Goal: Information Seeking & Learning: Learn about a topic

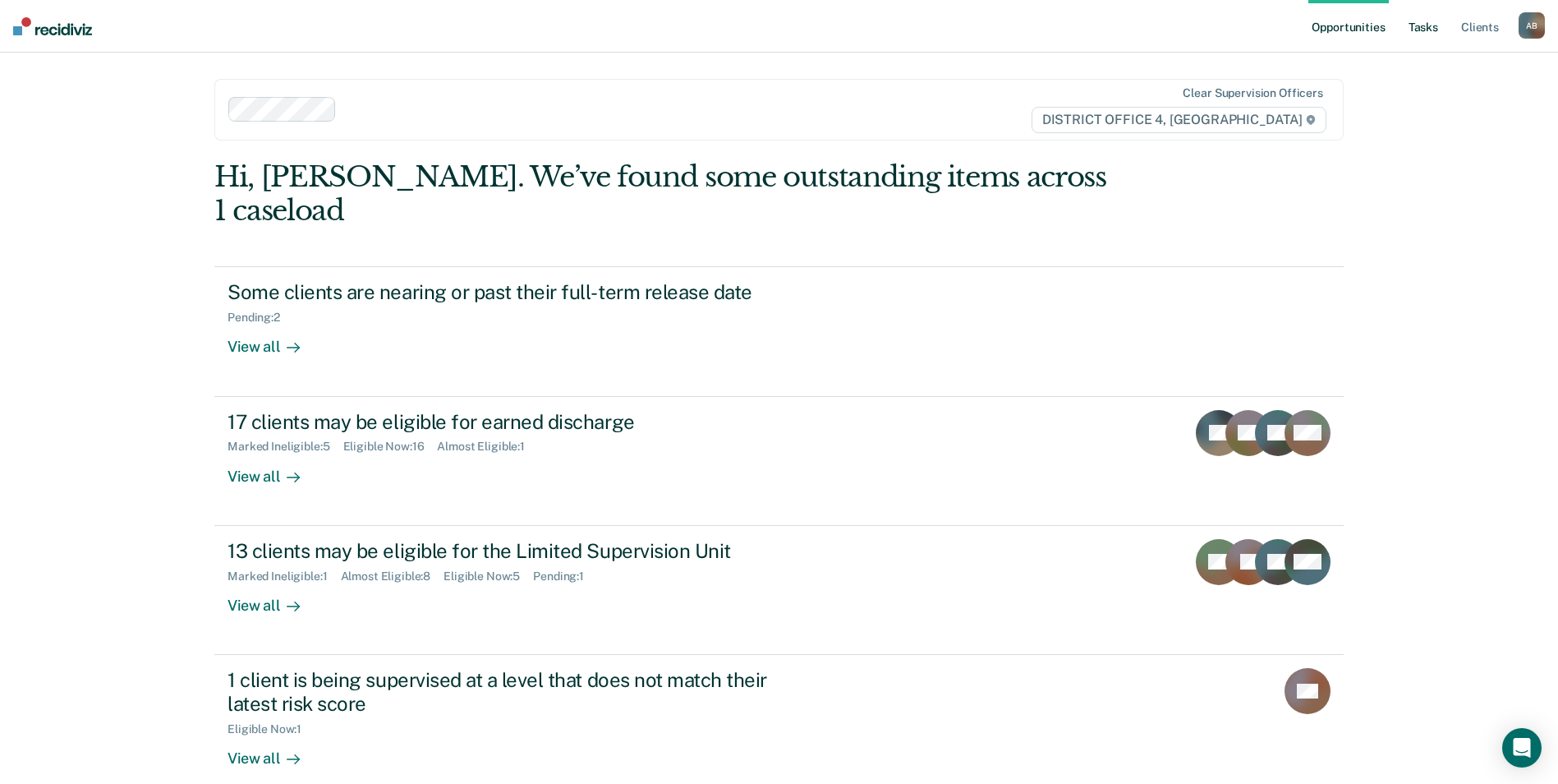
click at [1430, 29] on link "Tasks" at bounding box center [1424, 26] width 37 height 53
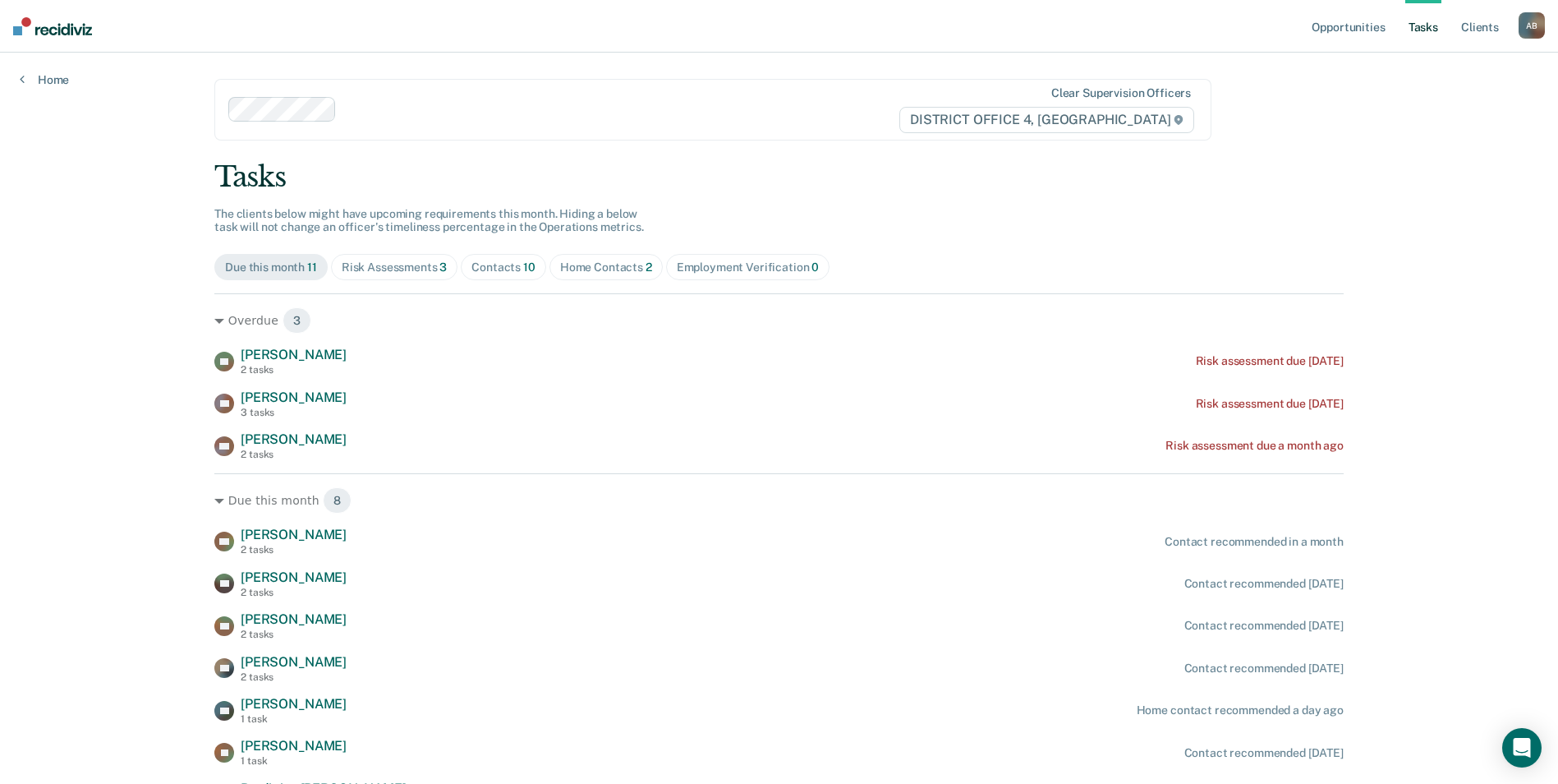
click at [601, 262] on div "Home Contacts 2" at bounding box center [606, 268] width 92 height 14
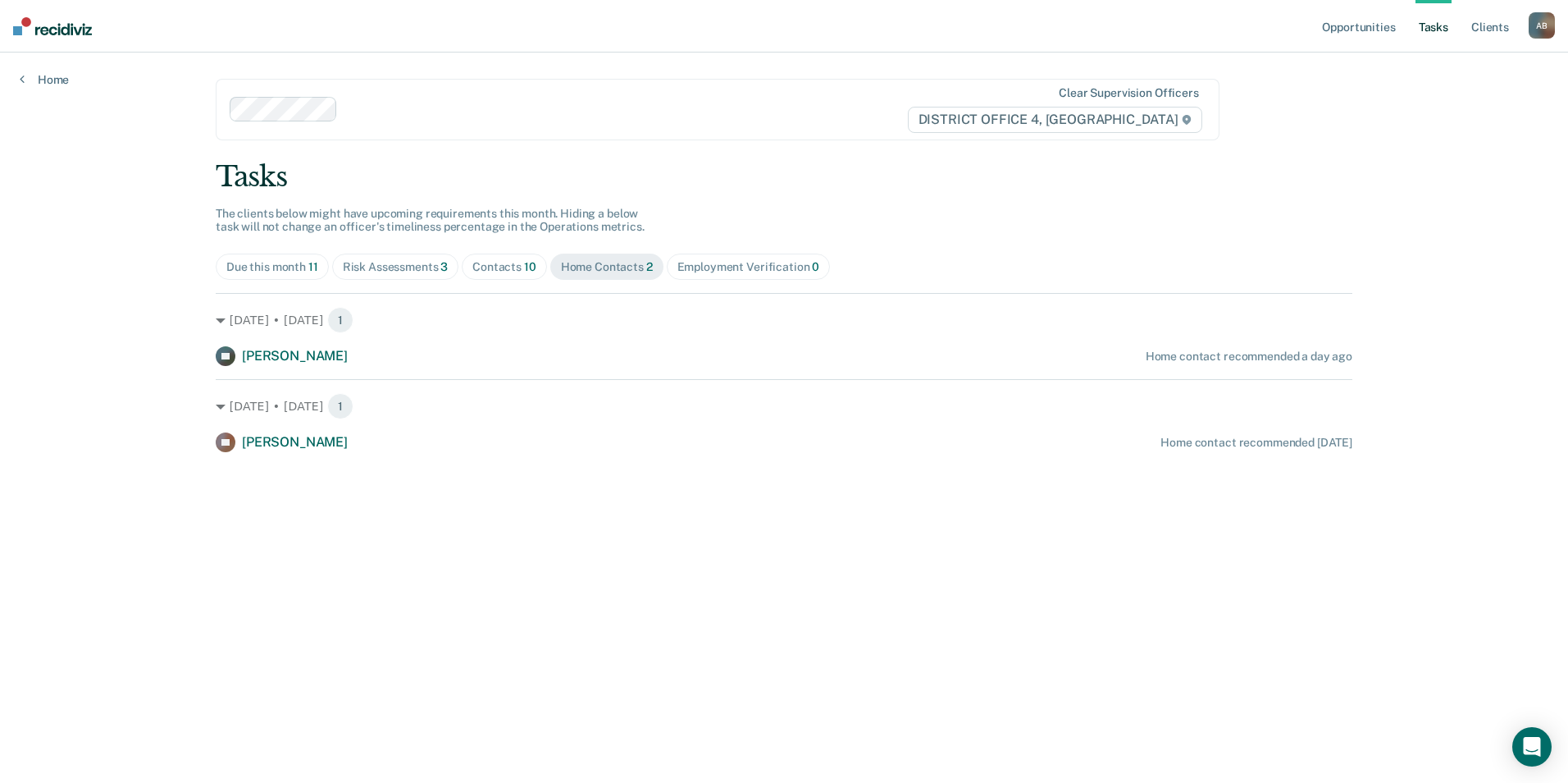
click at [493, 263] on div "Contacts 10" at bounding box center [504, 267] width 64 height 14
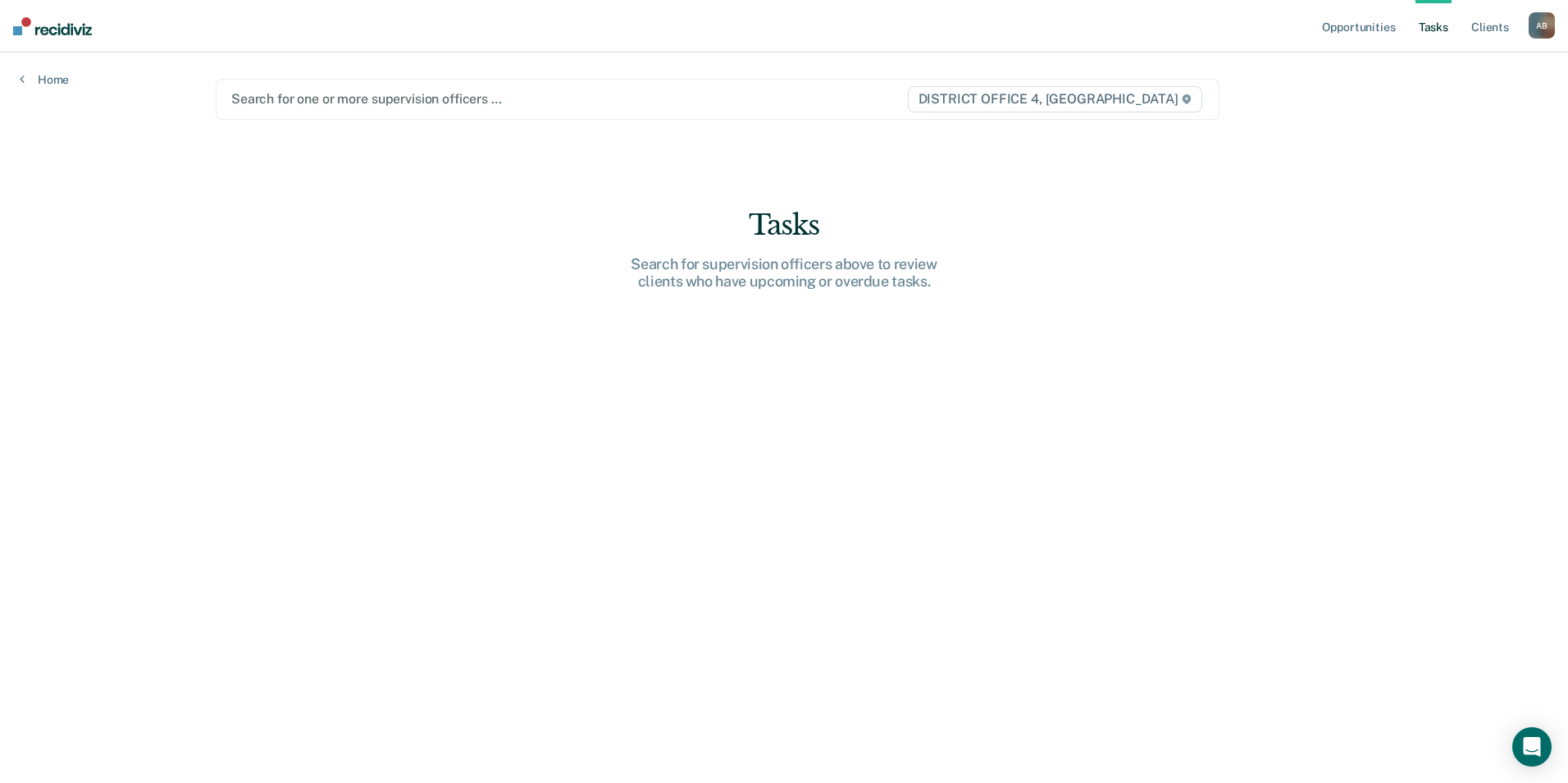
click at [392, 87] on div "Search for one or more supervision officers … DISTRICT OFFICE 4, [GEOGRAPHIC_DA…" at bounding box center [717, 99] width 1004 height 41
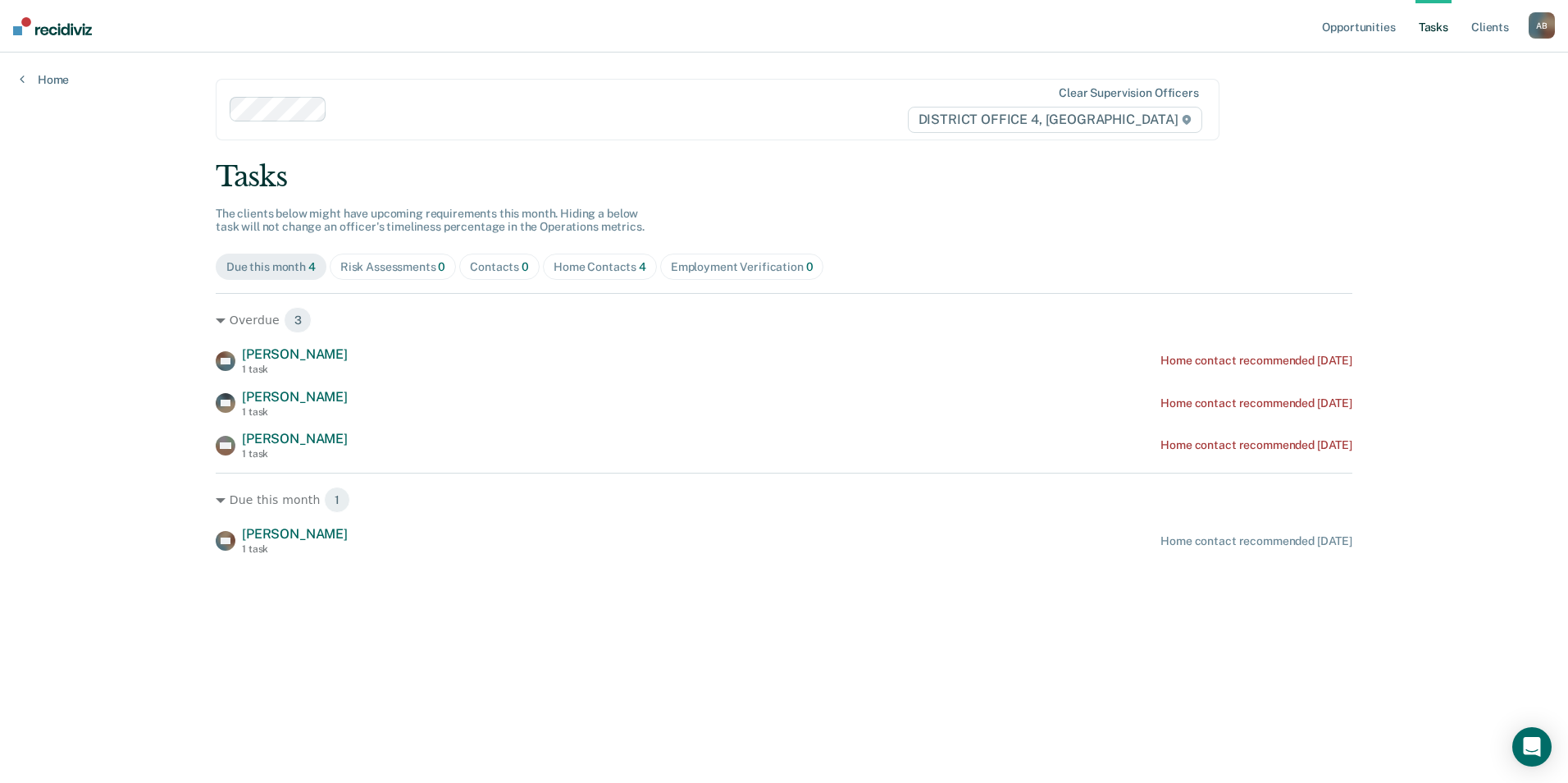
click at [1431, 33] on link "Tasks" at bounding box center [1433, 26] width 36 height 53
click at [619, 266] on div "Home Contacts 4" at bounding box center [600, 267] width 92 height 14
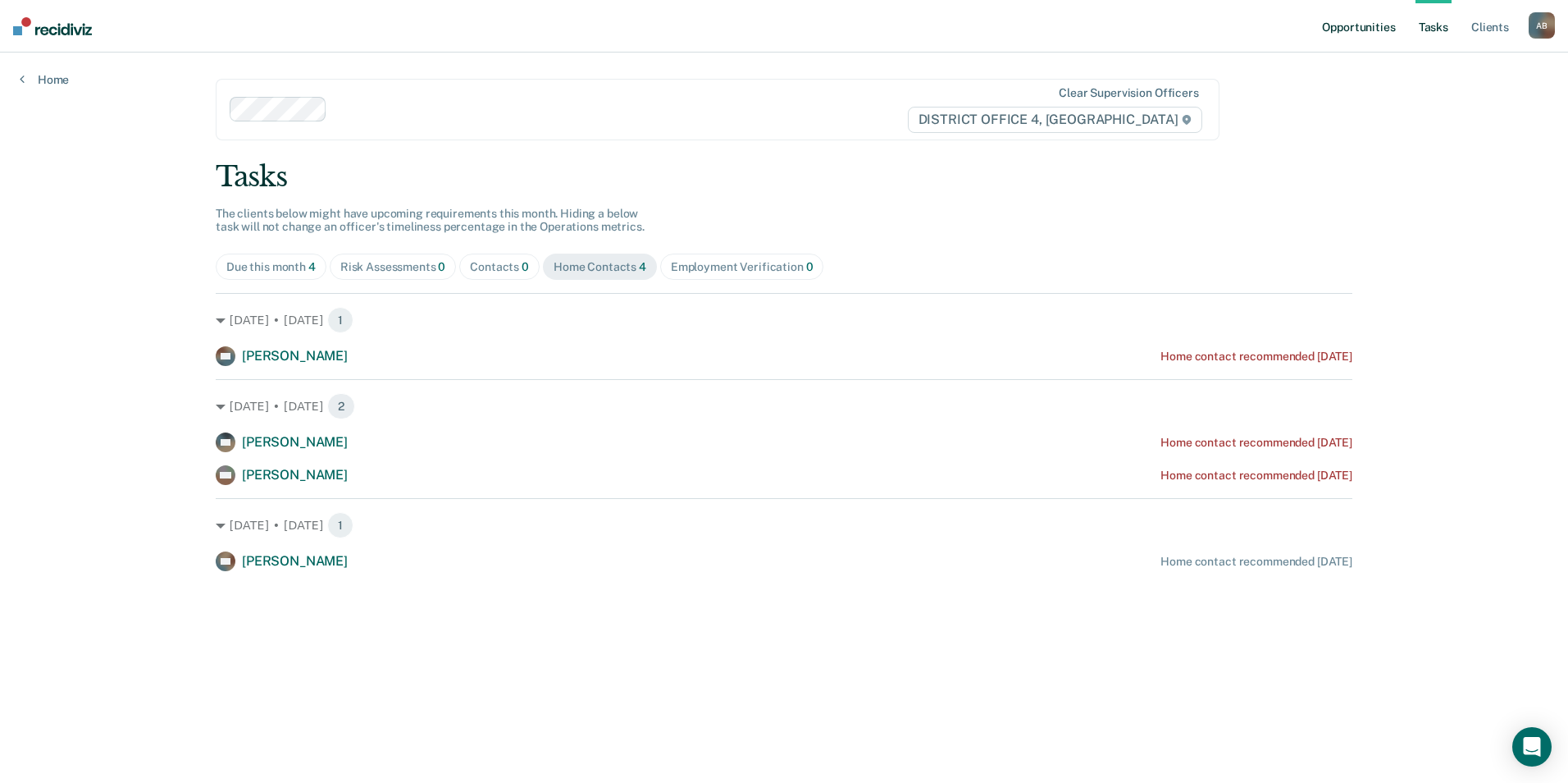
click at [1345, 20] on link "Opportunities" at bounding box center [1359, 26] width 80 height 53
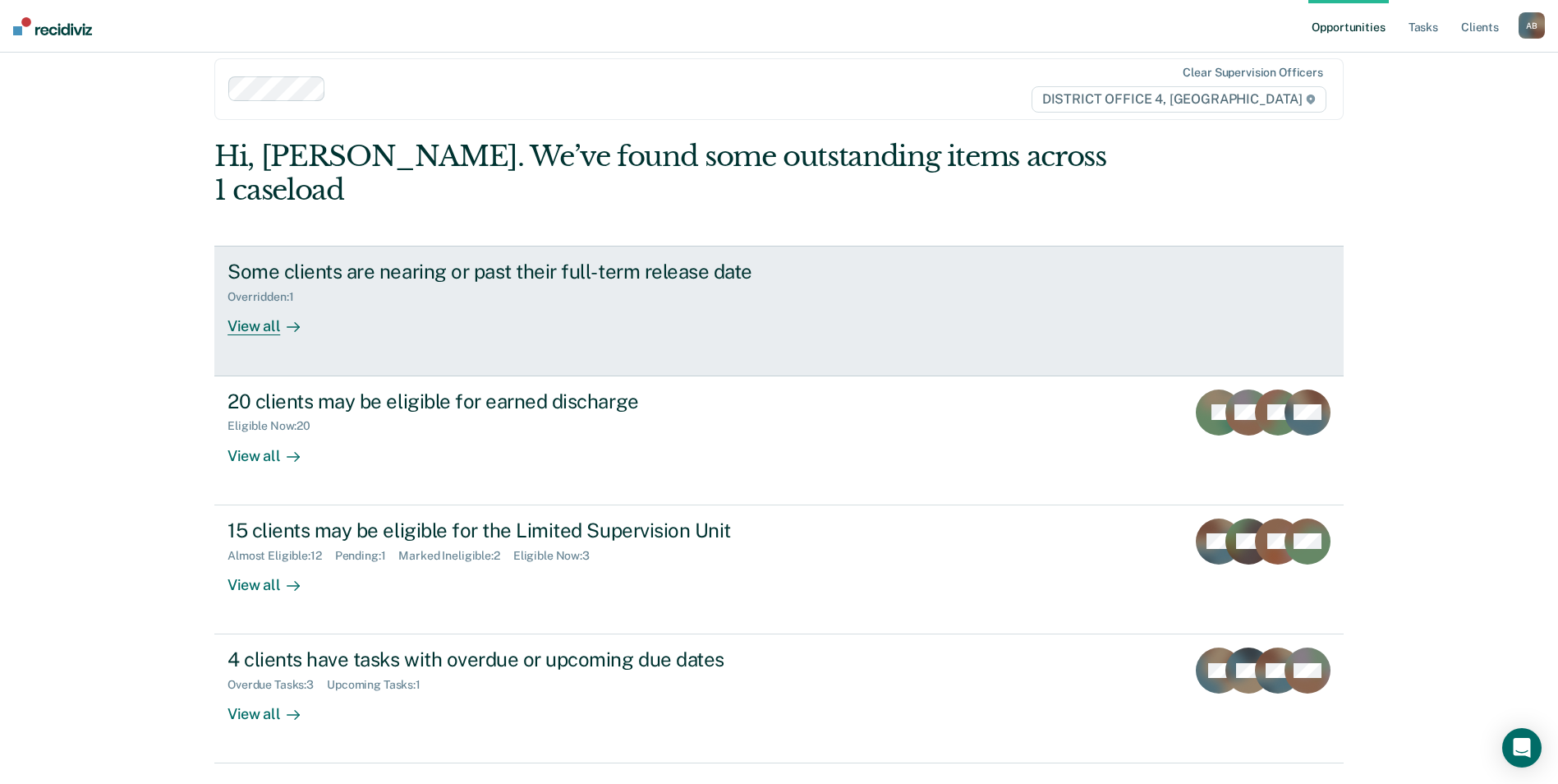
scroll to position [32, 0]
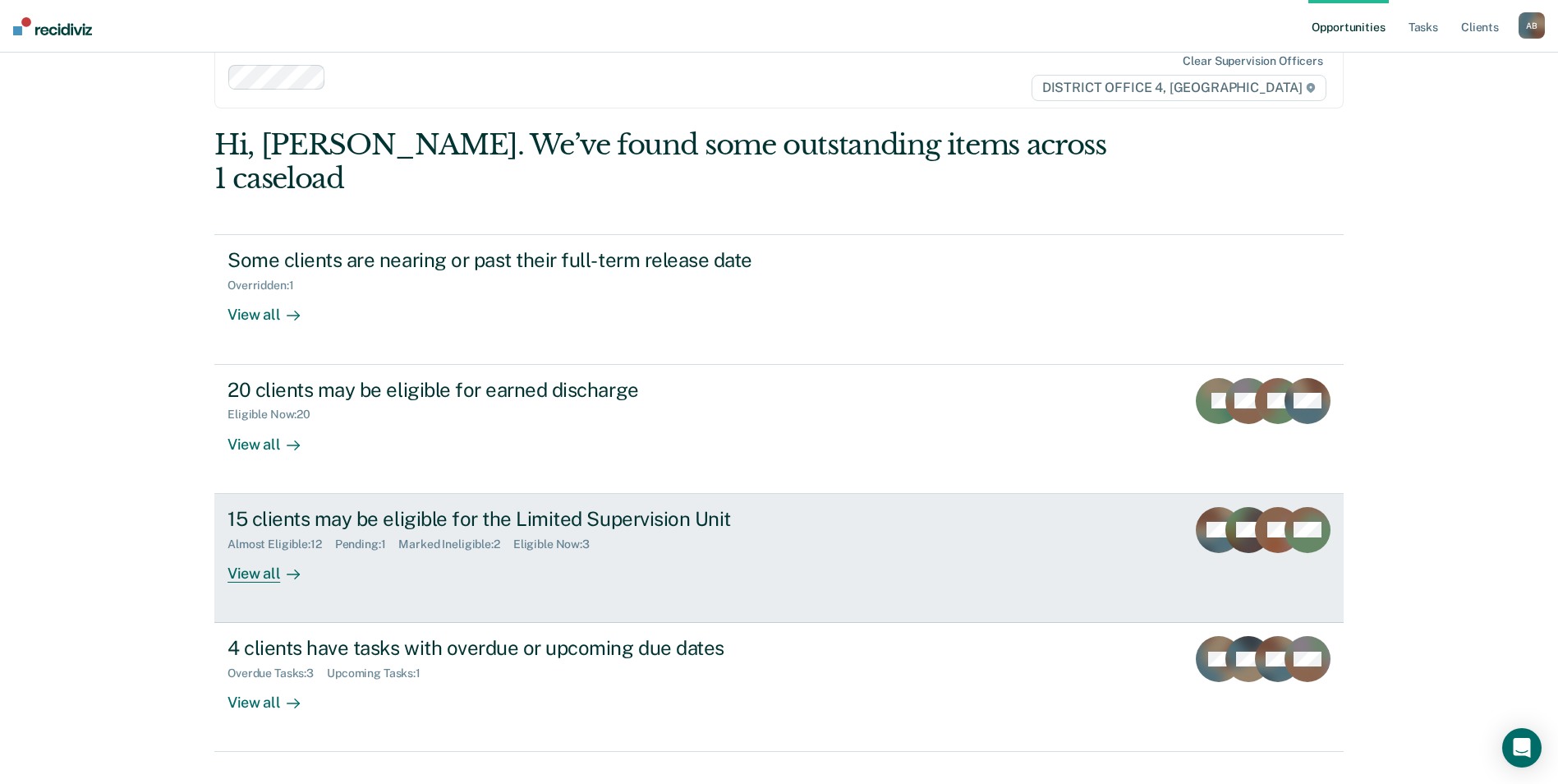
click at [252, 550] on div "View all" at bounding box center [274, 567] width 92 height 32
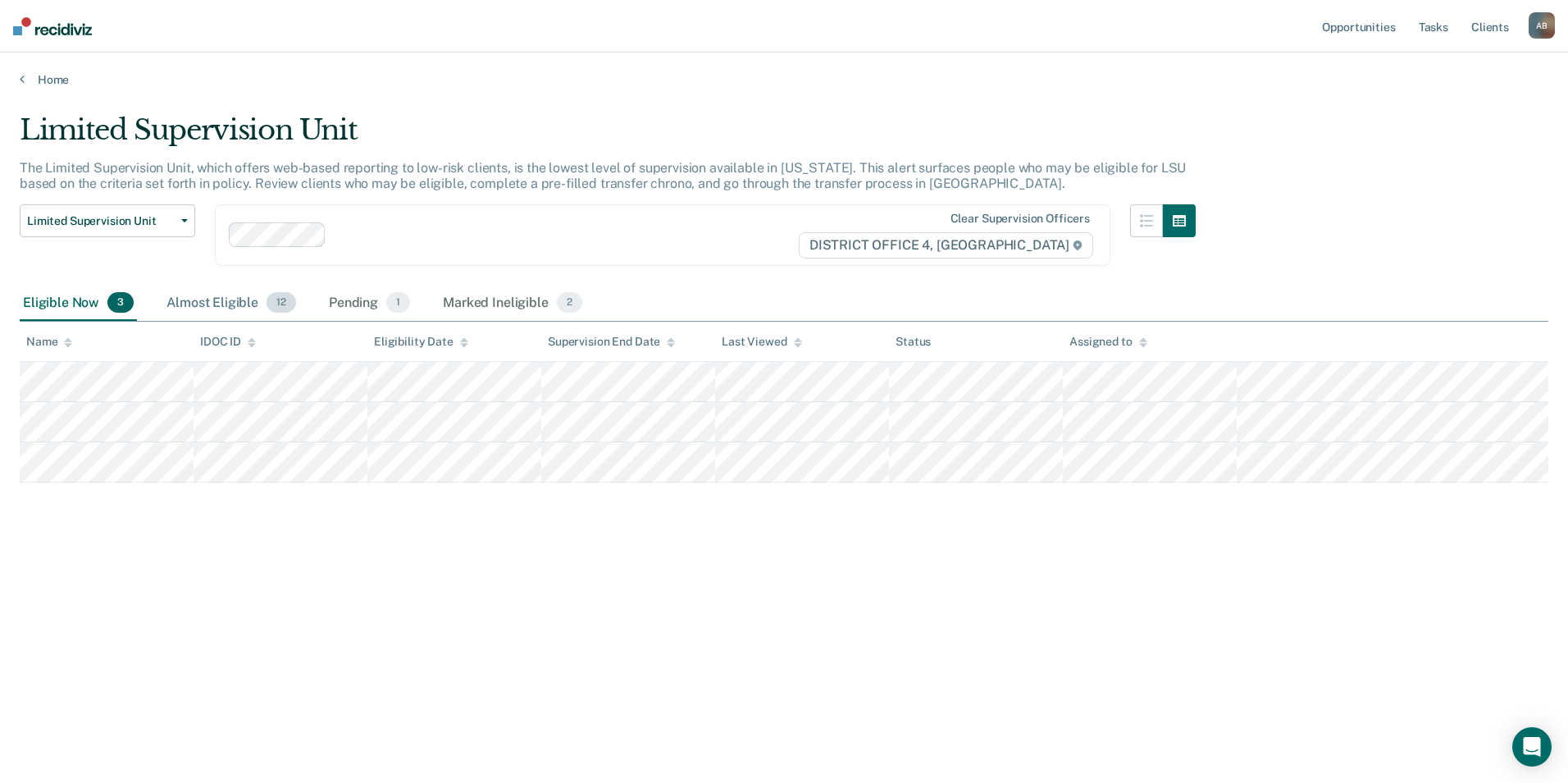
click at [213, 305] on div "Almost Eligible 12" at bounding box center [231, 304] width 137 height 36
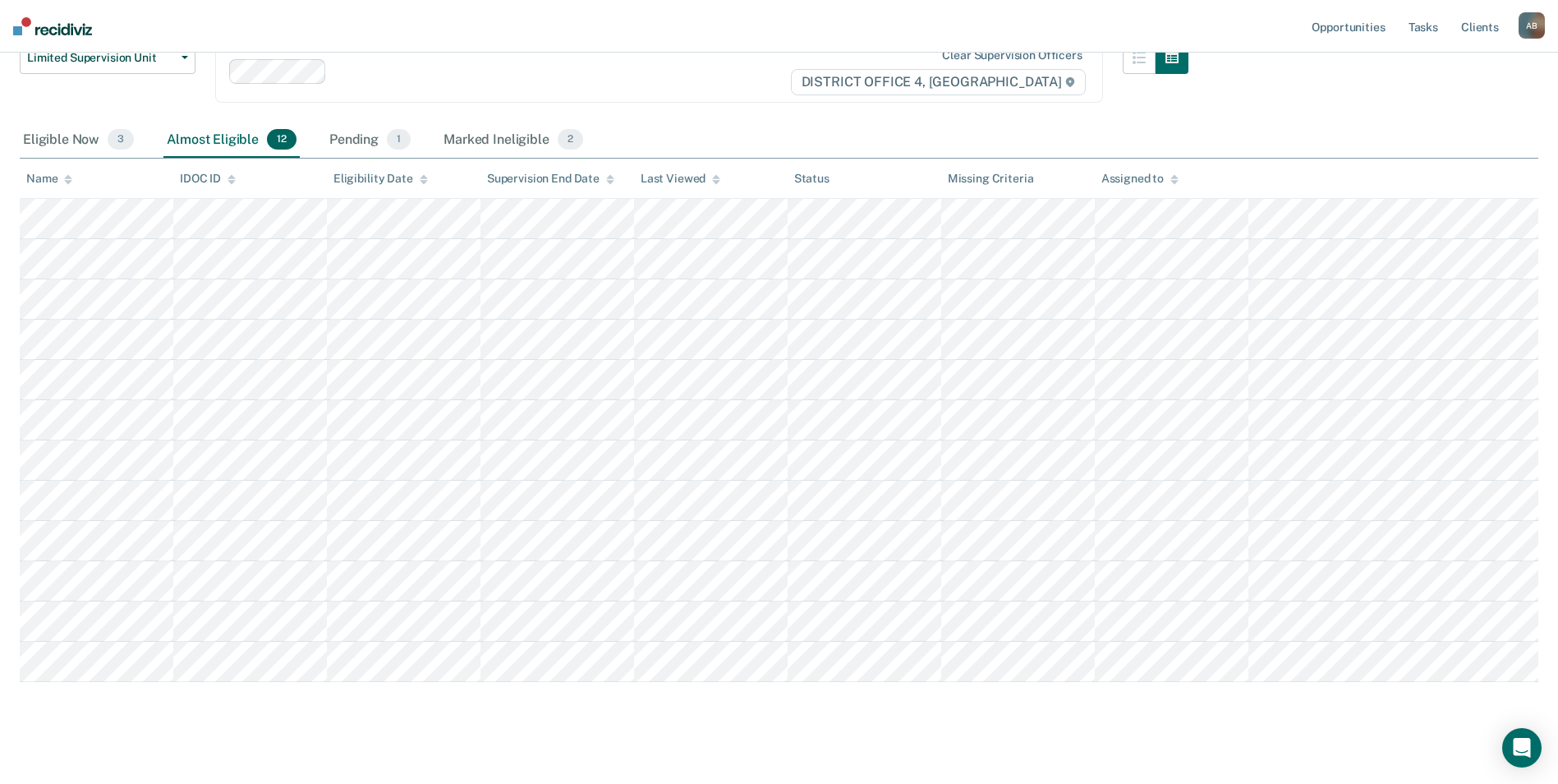
scroll to position [164, 0]
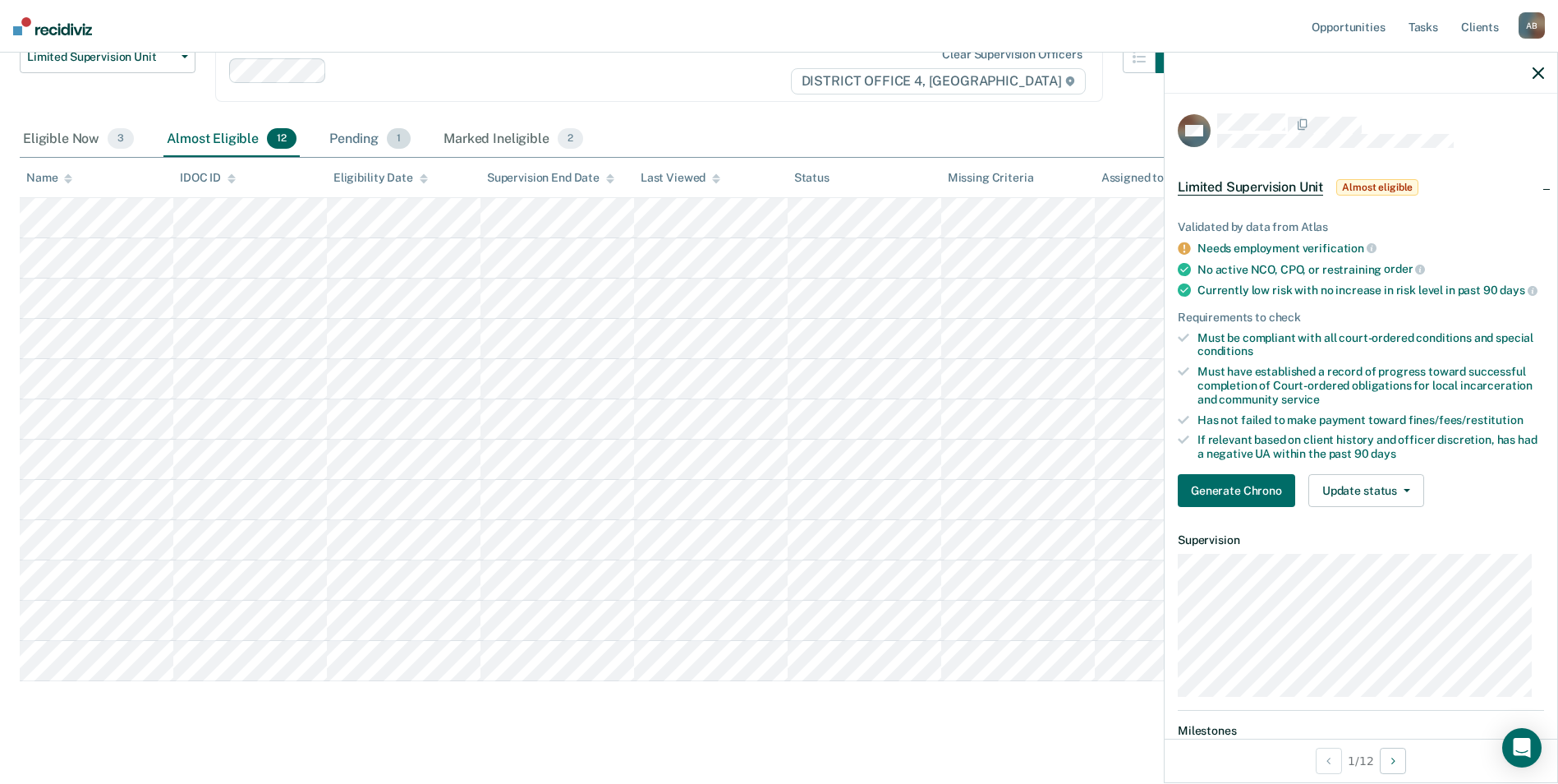
click at [363, 140] on div "Pending 1" at bounding box center [370, 139] width 87 height 37
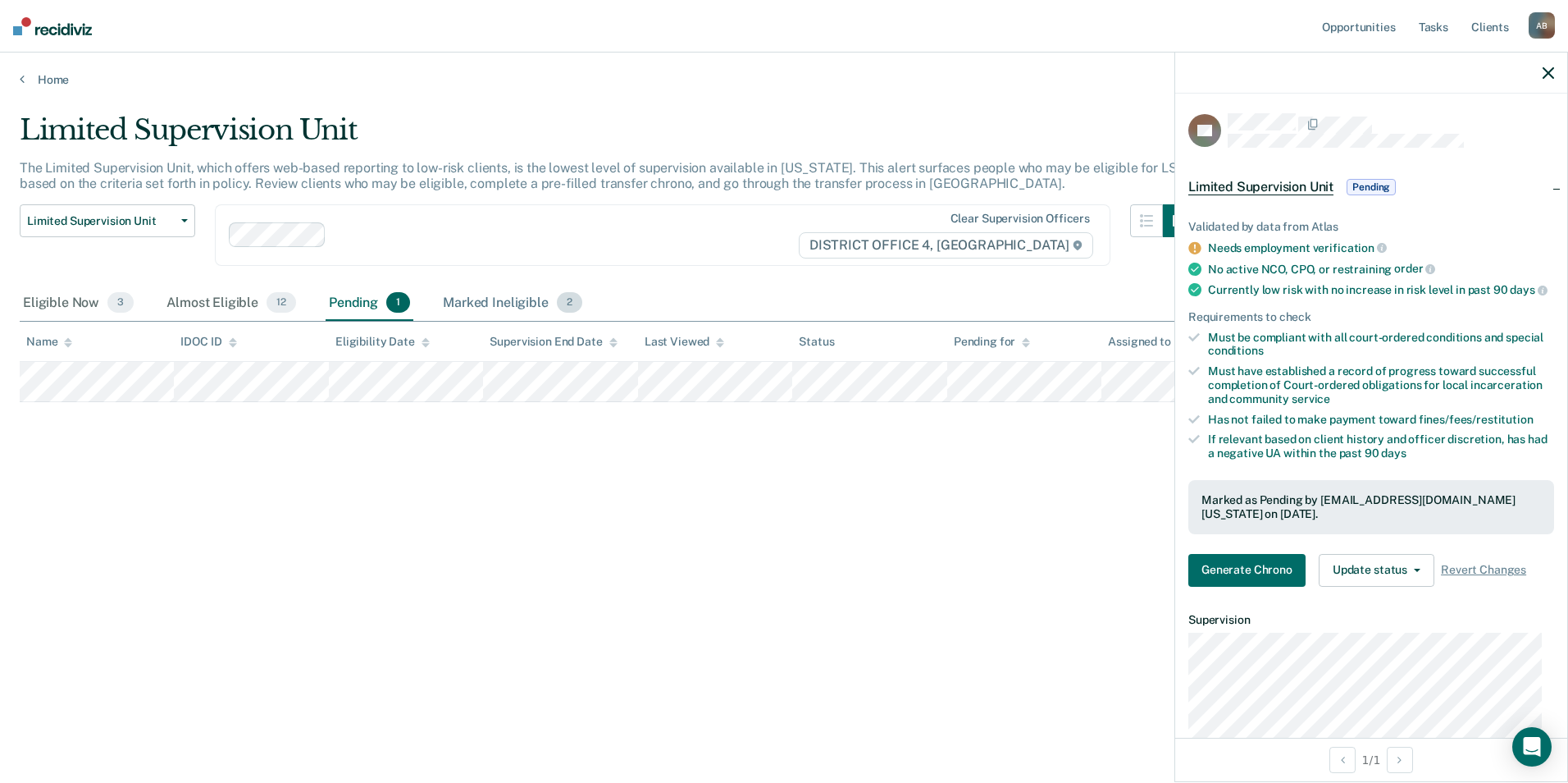
click at [489, 302] on div "Marked Ineligible 2" at bounding box center [512, 304] width 146 height 36
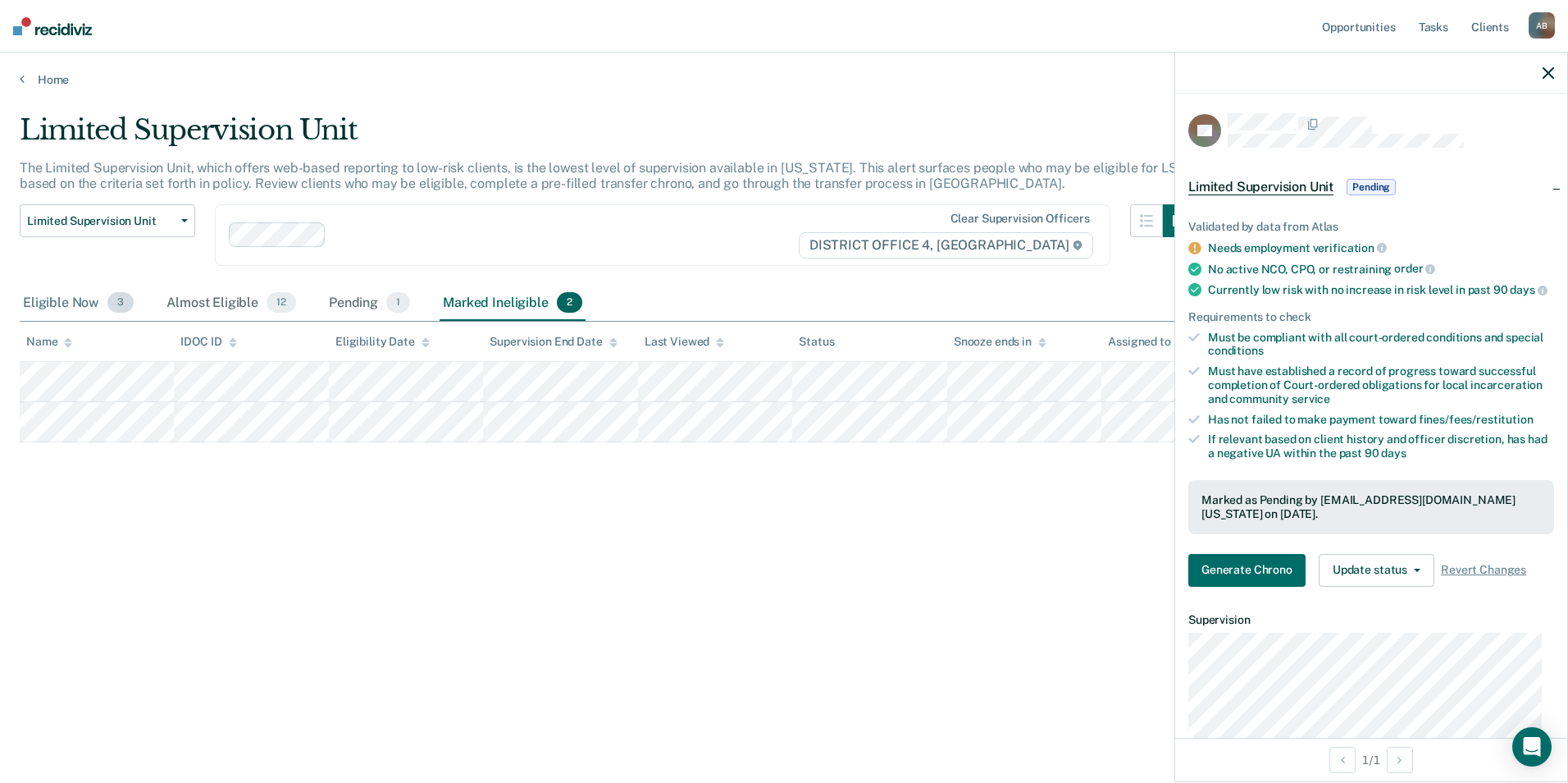
click at [59, 304] on div "Eligible Now 3" at bounding box center [78, 304] width 117 height 36
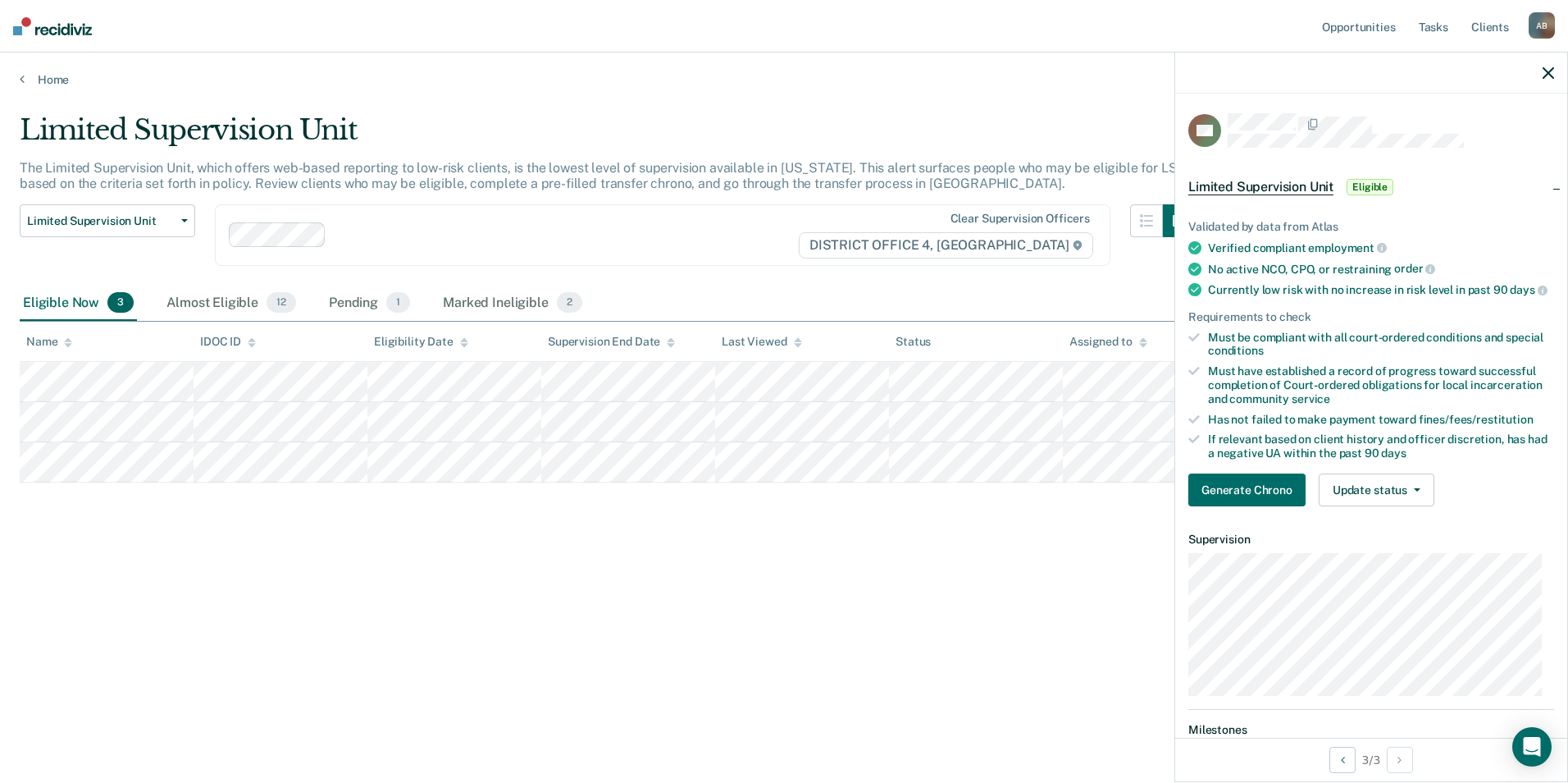
click at [1544, 71] on icon "button" at bounding box center [1548, 73] width 12 height 12
